Goal: Navigation & Orientation: Understand site structure

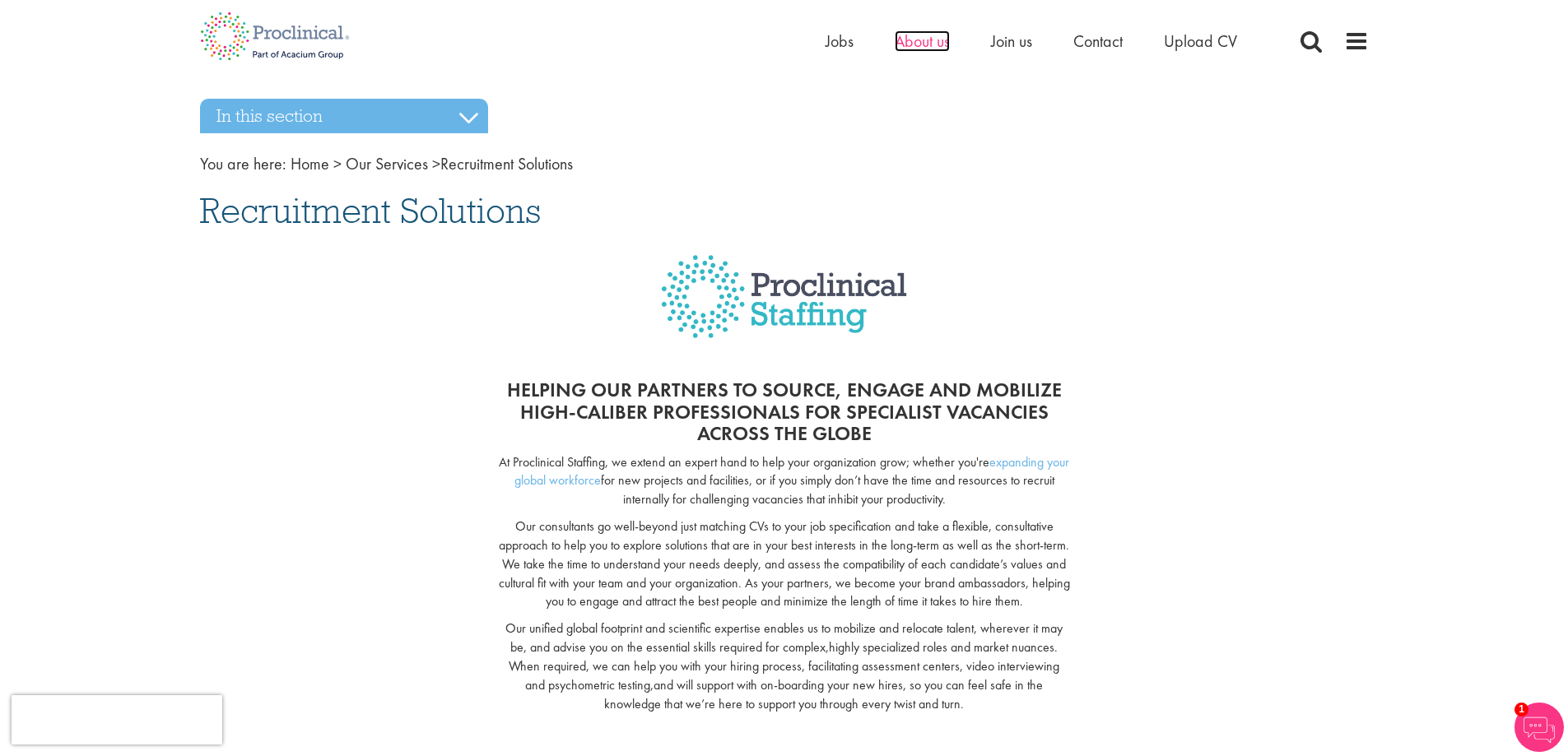
click at [944, 47] on span "About us" at bounding box center [921, 41] width 55 height 21
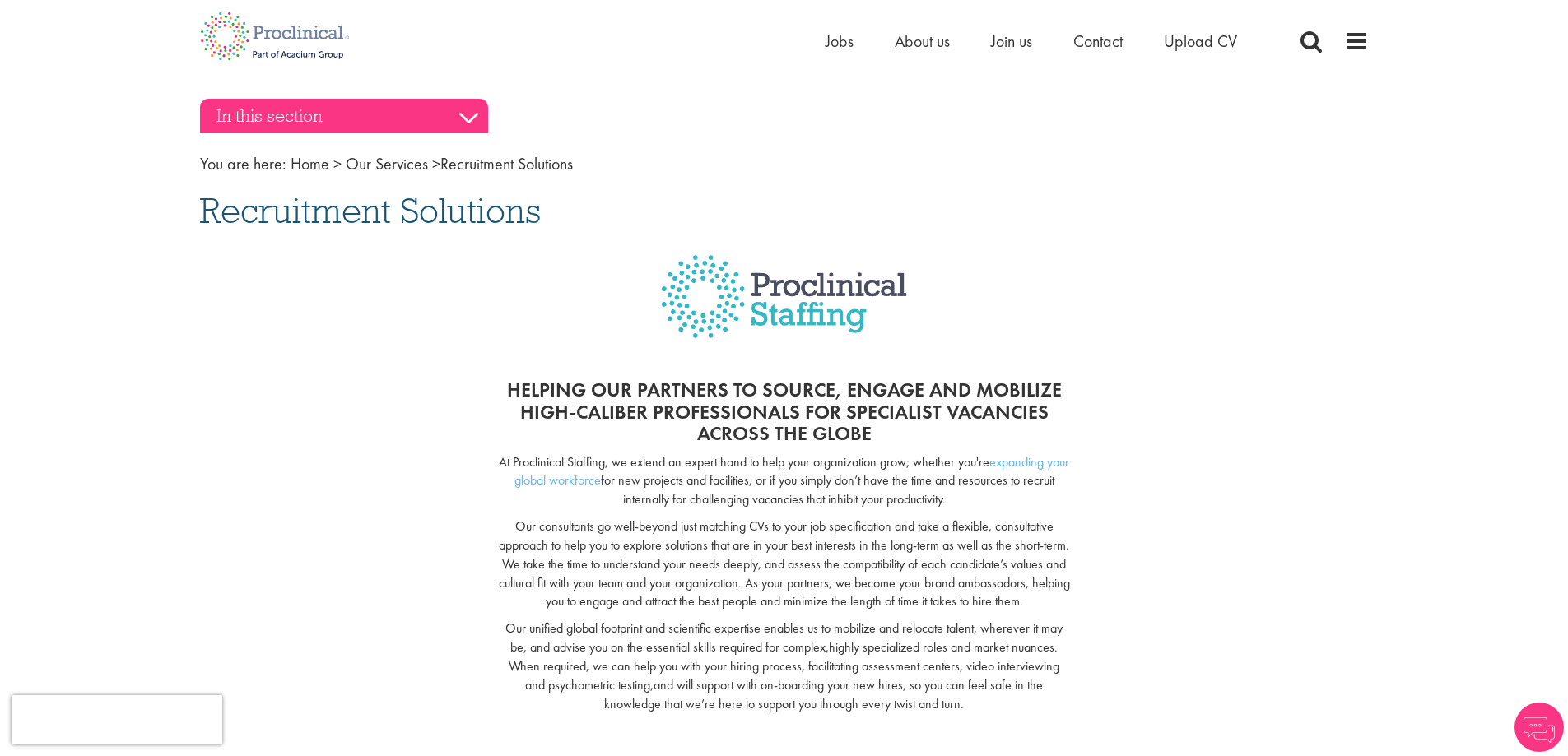
click at [466, 115] on h3 "In this section" at bounding box center [344, 116] width 288 height 35
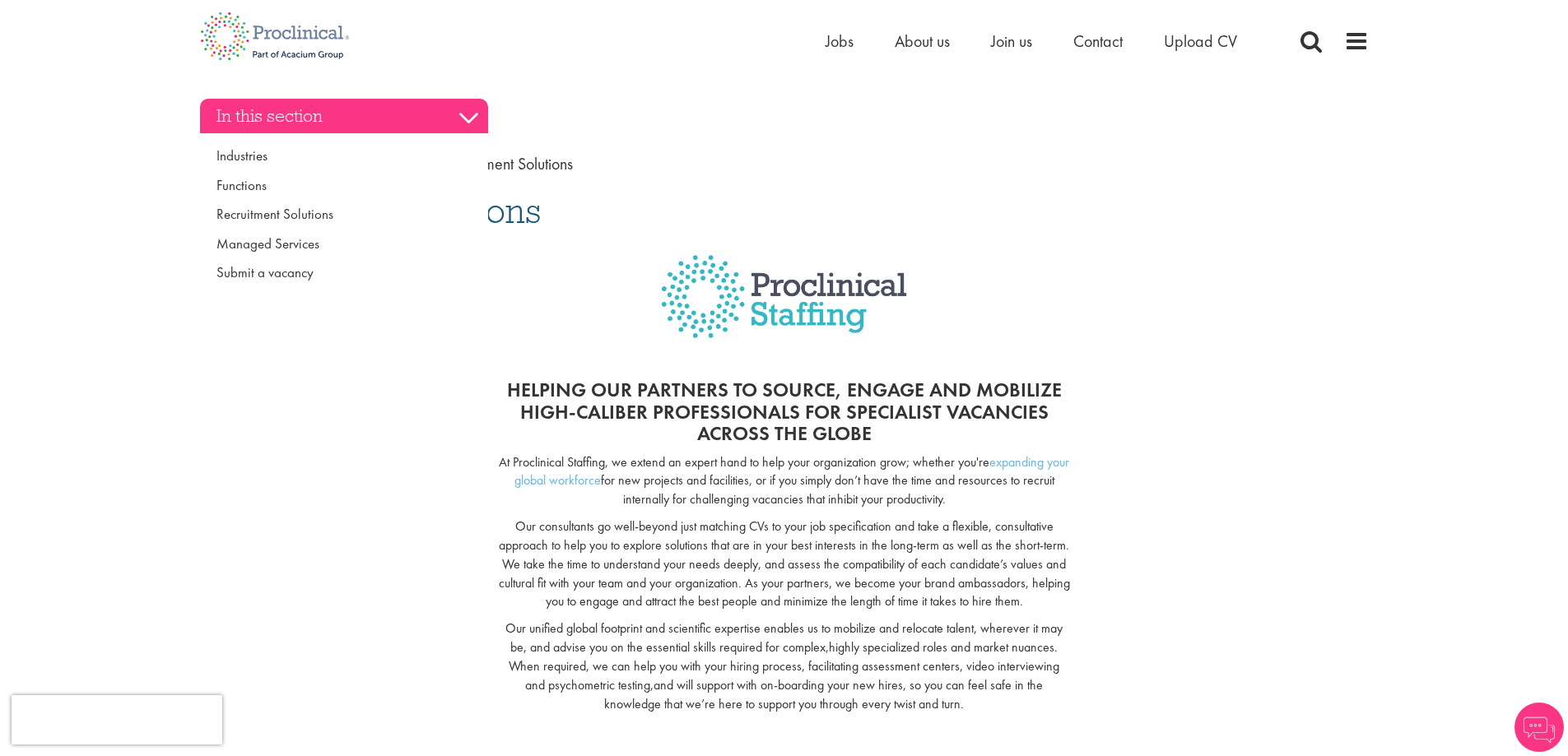
click at [466, 115] on h3 "In this section" at bounding box center [344, 116] width 288 height 35
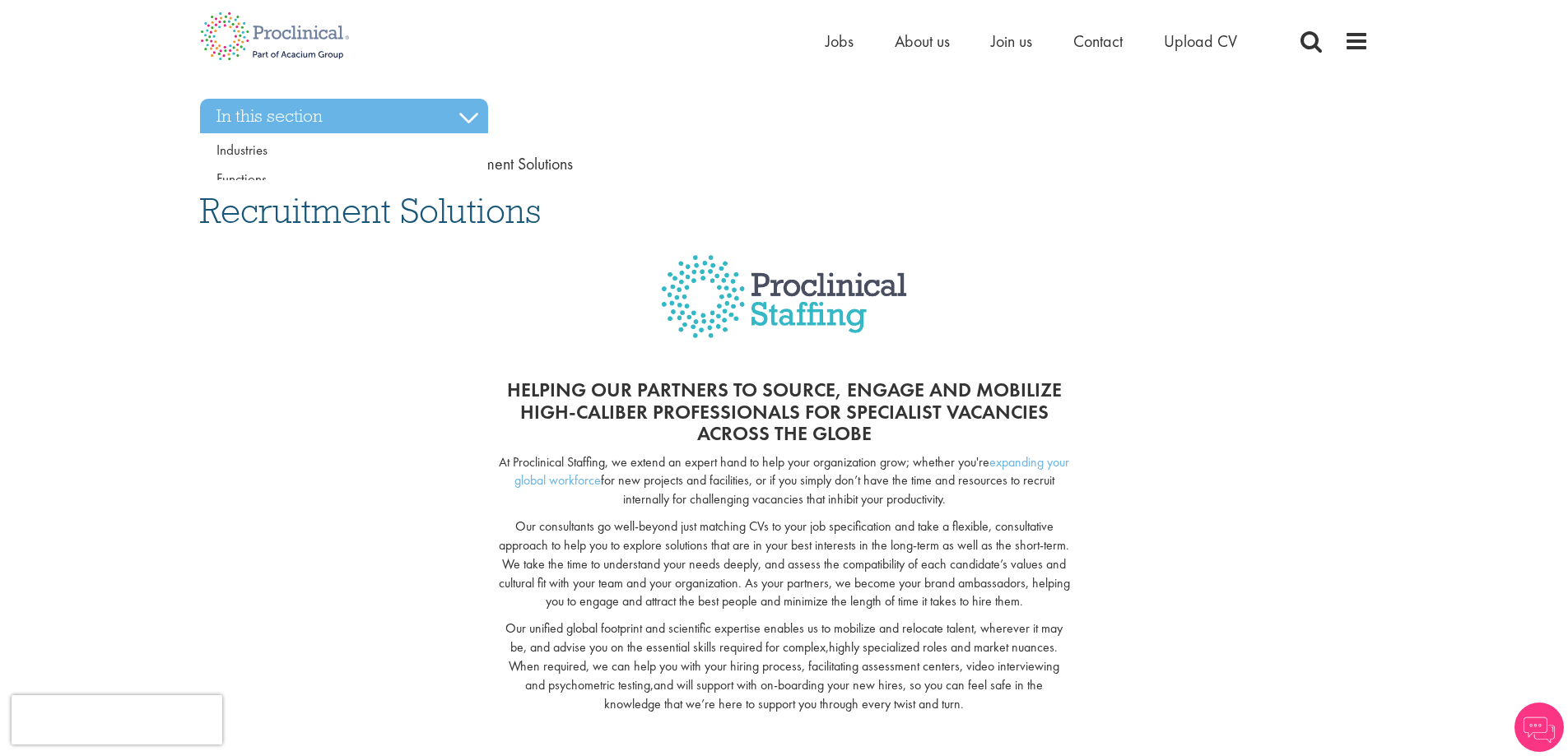
click at [696, 172] on nav "You are here: Home > Our Services > Recruitment Solutions" at bounding box center [784, 164] width 1169 height 24
click at [386, 161] on link "Our Services" at bounding box center [387, 164] width 83 height 21
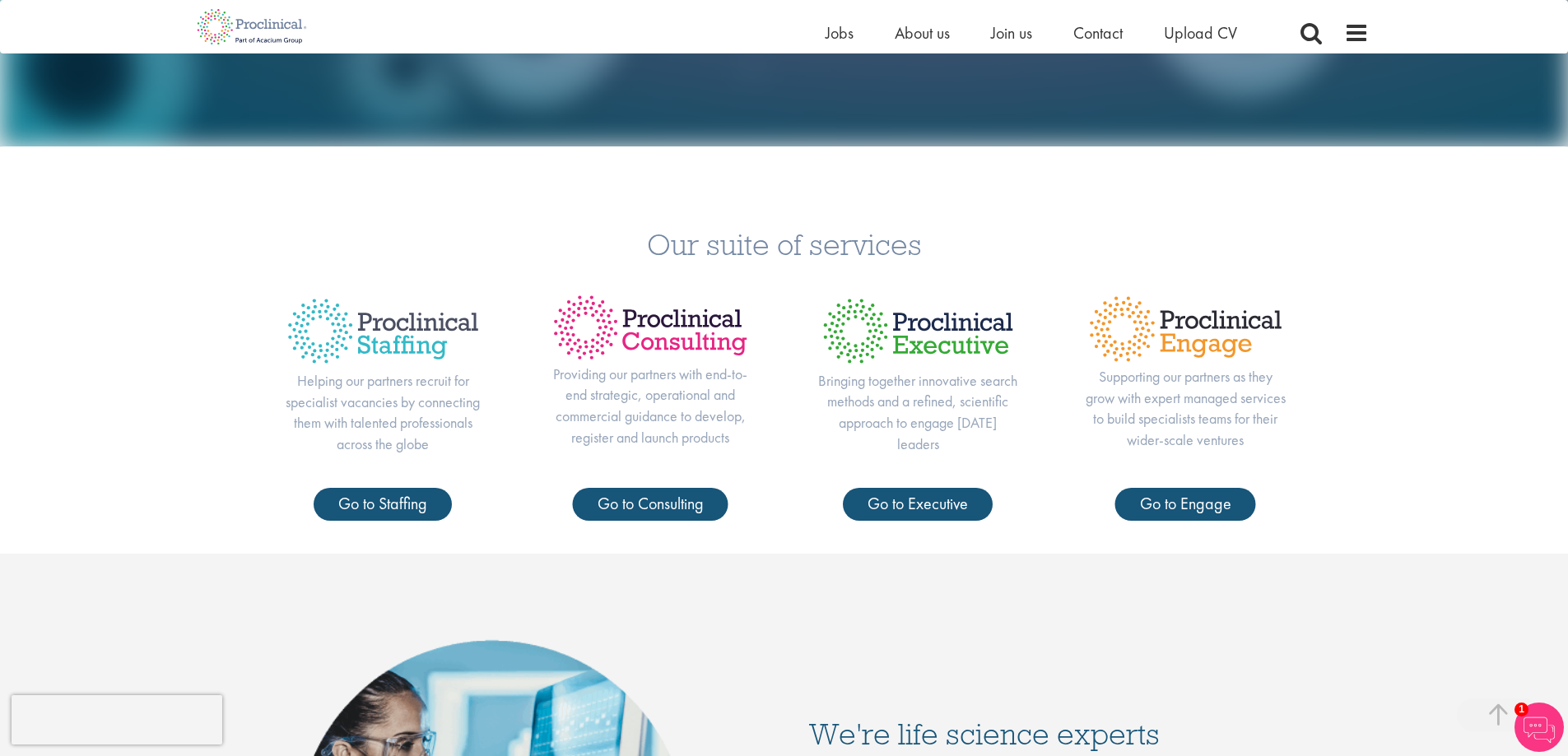
scroll to position [576, 0]
